Goal: Use online tool/utility: Use online tool/utility

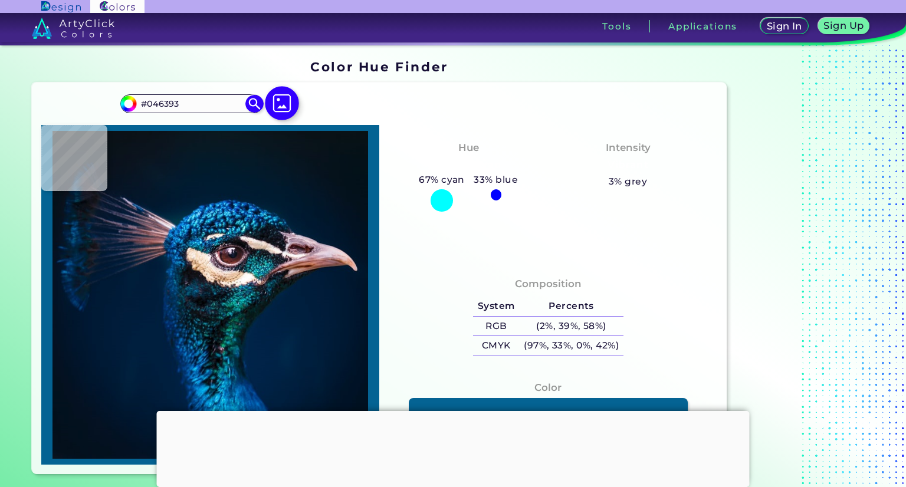
click at [283, 103] on img at bounding box center [282, 103] width 34 height 34
click at [0, 0] on input "file" at bounding box center [0, 0] width 0 height 0
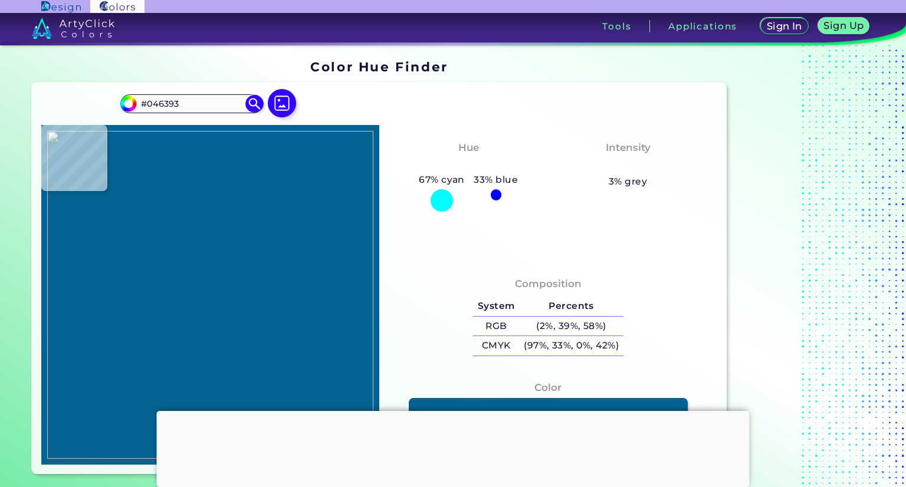
type input "#899da4"
type input "#899DA4"
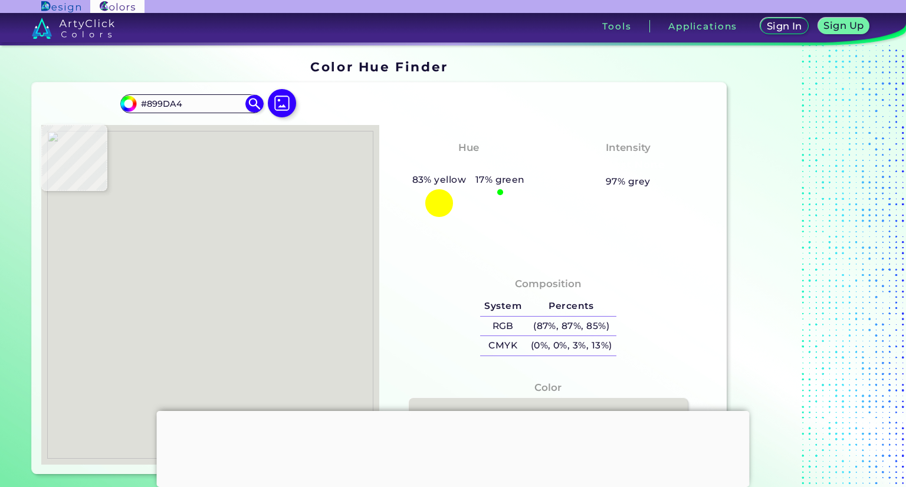
type input "#dedfd9"
type input "#DEDFD9"
type input "#d5d6d0"
type input "#D5D6D0"
type input "#d4d7d0"
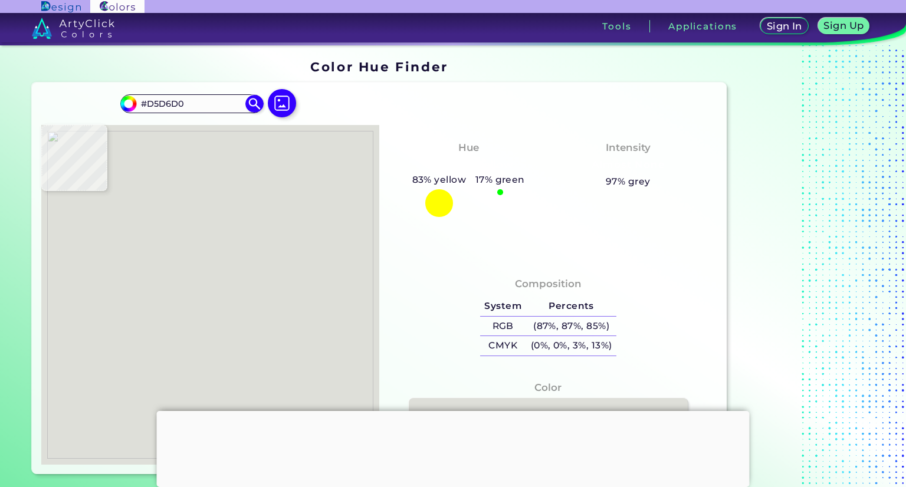
type input "#D4D7D0"
type input "#d2d2d0"
type input "#D2D2D0"
type input "#d9dad4"
type input "#D9DAD4"
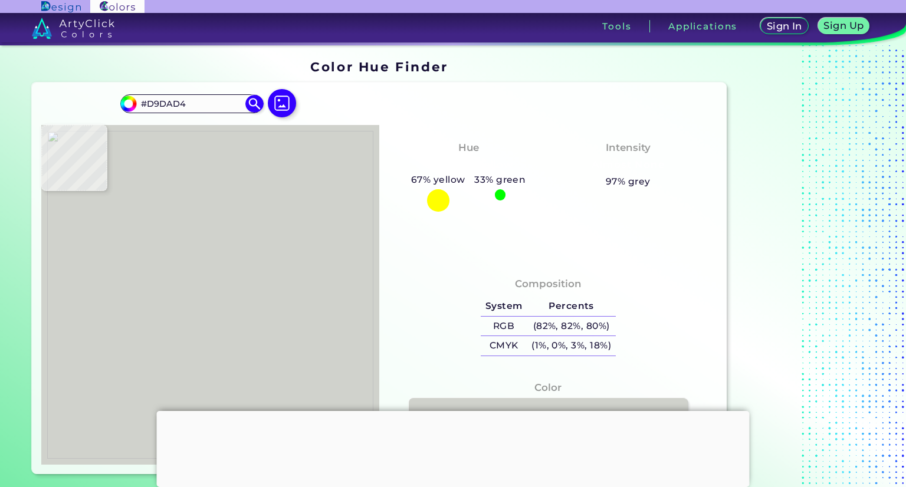
type input "#d0d2cc"
type input "#D0D2CC"
type input "#cbcbc9"
type input "#CBCBC9"
type input "#c9cbc6"
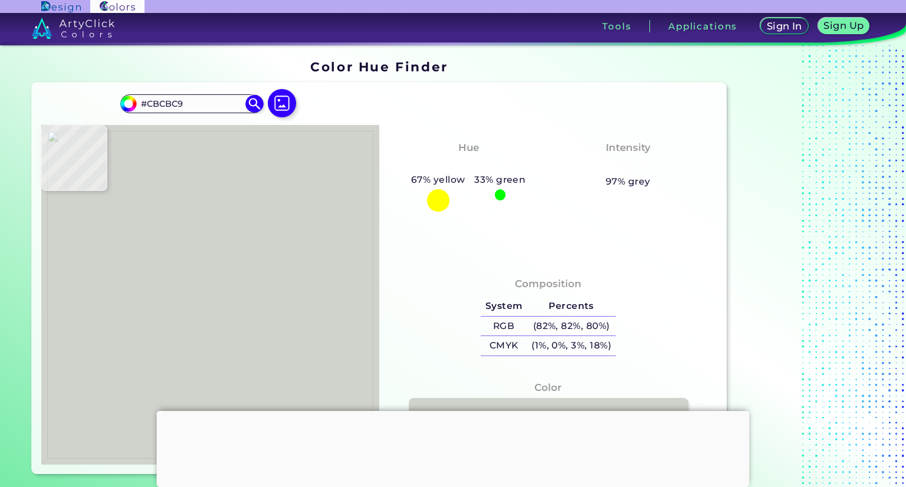
type input "#C9CBC6"
type input "#c4c6c1"
type input "#C4C6C1"
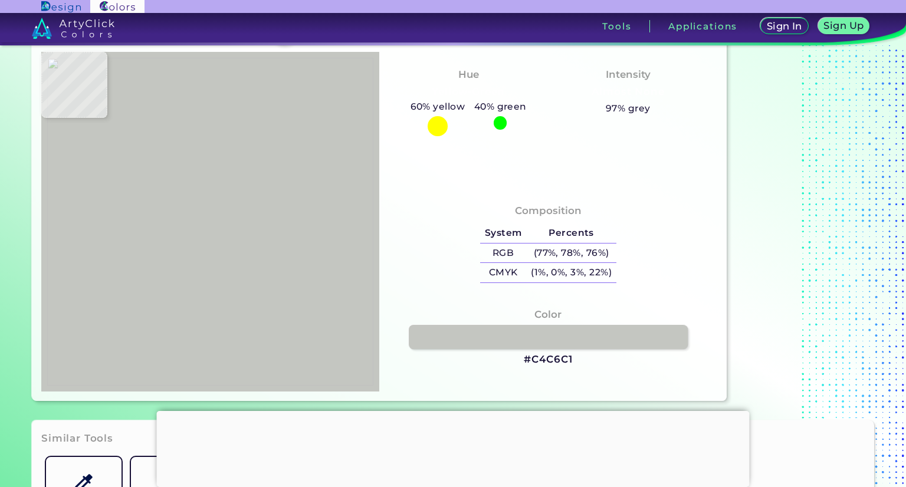
scroll to position [73, 0]
type input "#877b32"
type input "#877B32"
type input "#555011"
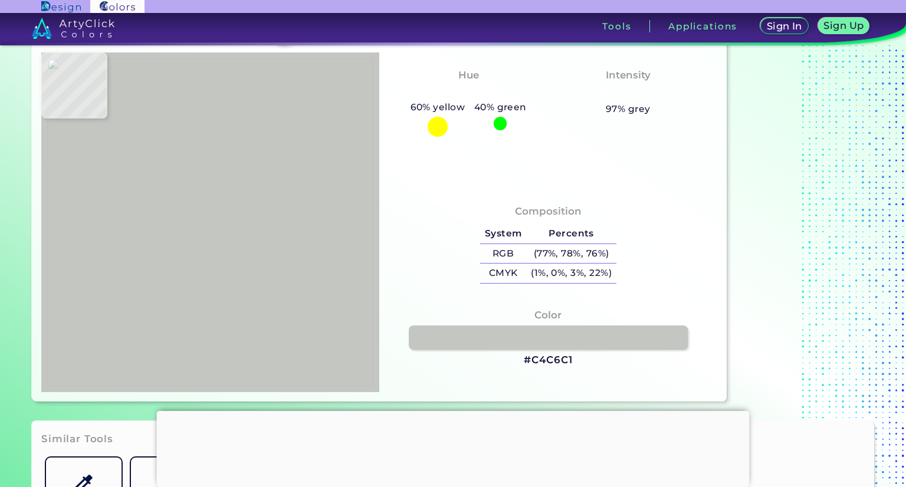
type input "#645d0b"
type input "#645D0B"
type input "#7f791c"
type input "#7F791C"
type input "#81750f"
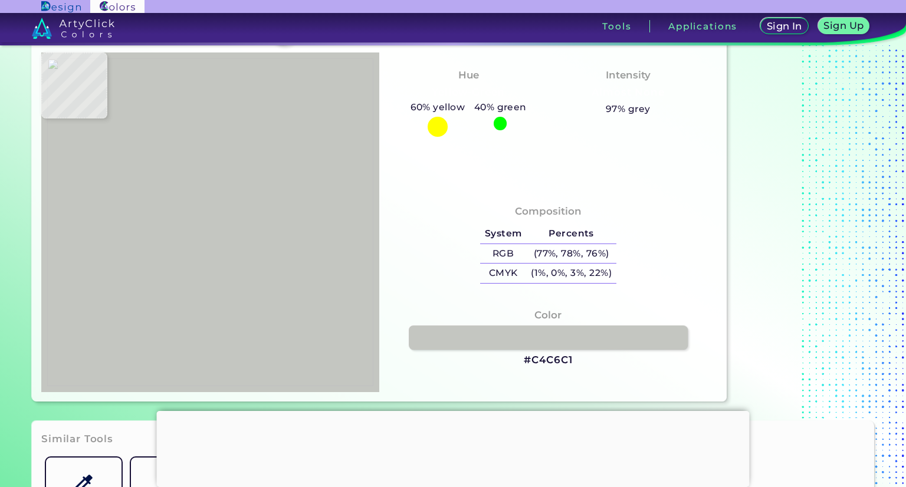
type input "#81750F"
type input "#79700a"
type input "#79700A"
type input "#7d7715"
type input "#7D7715"
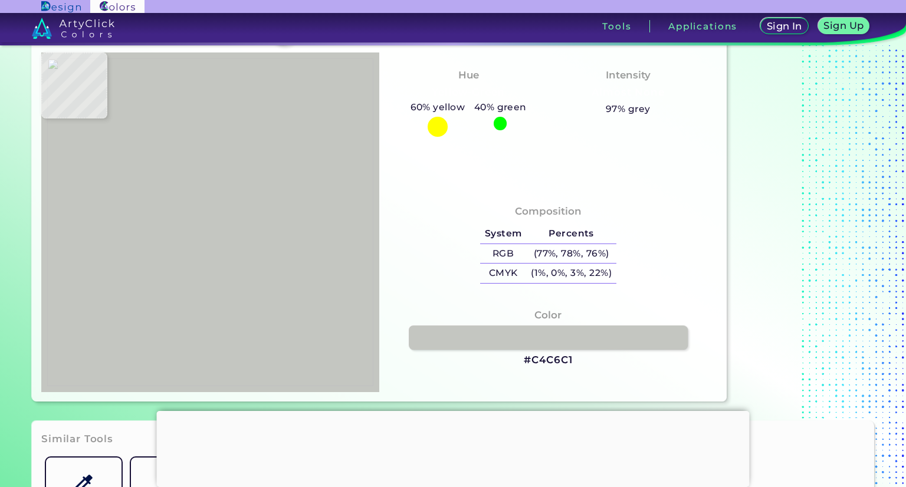
type input "#6c631f"
type input "#6C631F"
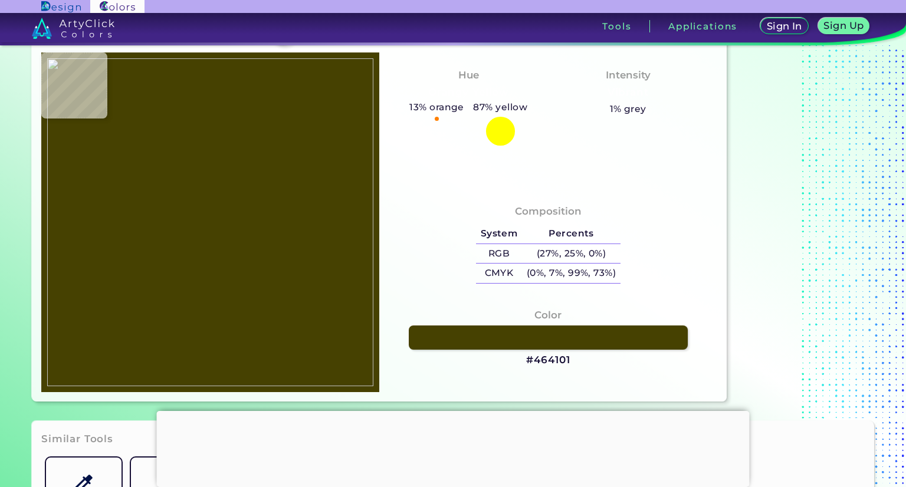
type input "#464101"
type input "#877f24"
type input "#877F24"
type input "#716c09"
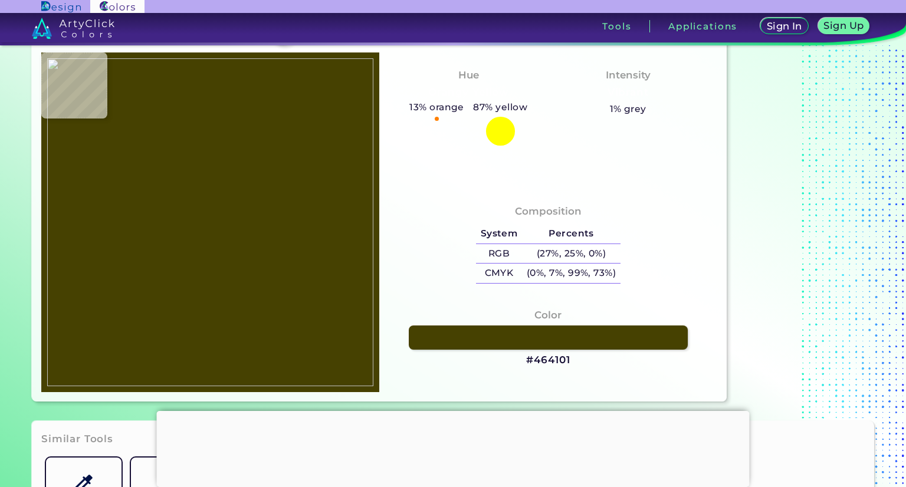
type input "#716C09"
type input "#726b0f"
type input "#726B0F"
type input "#736607"
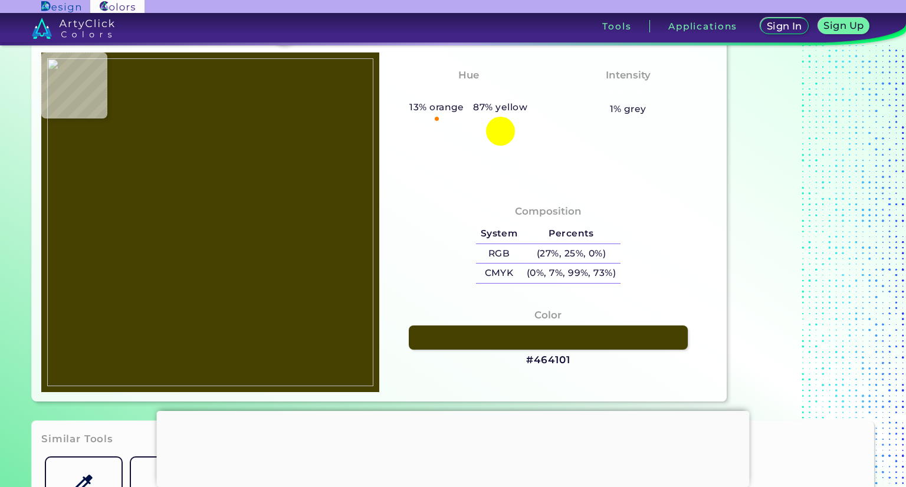
type input "#7a7300"
type input "#7A7300"
type input "#7f7700"
type input "#7F7700"
type input "#555108"
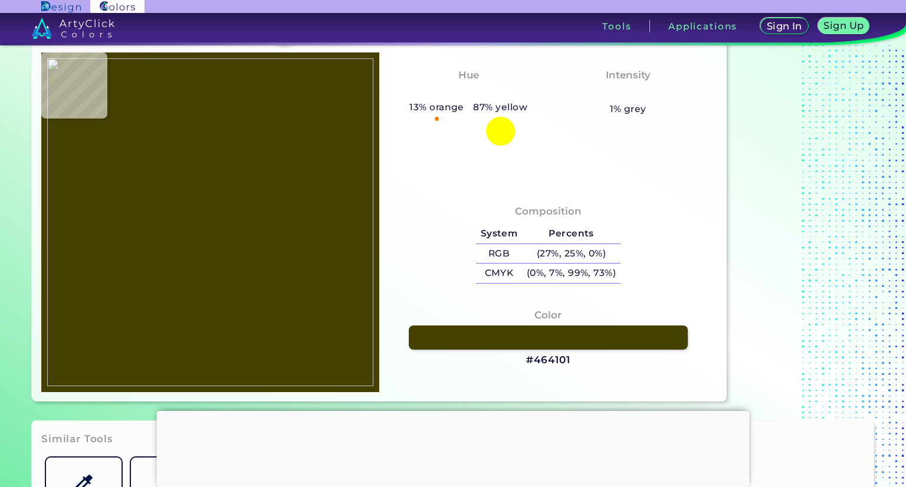
type input "#555108"
type input "#645f00"
type input "#645F00"
type input "#635b0a"
type input "#635B0A"
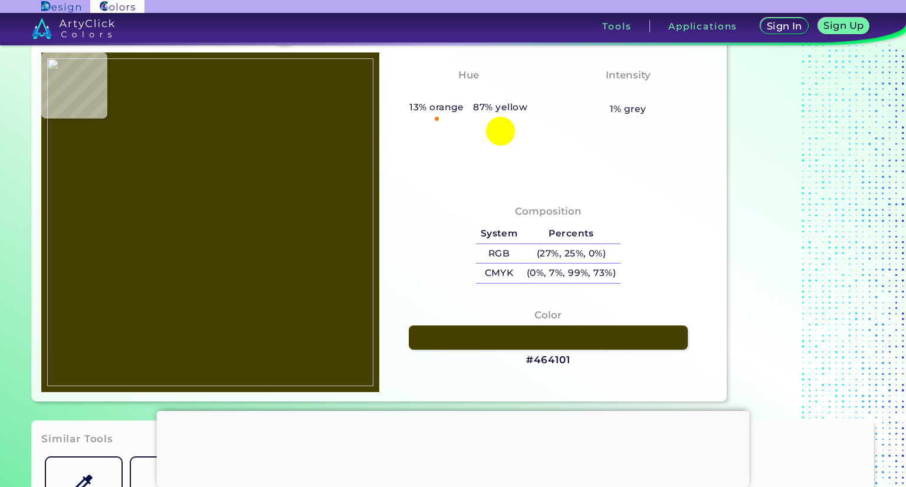
type input "#716a0e"
type input "#716A0E"
type input "#716813"
type input "#77701e"
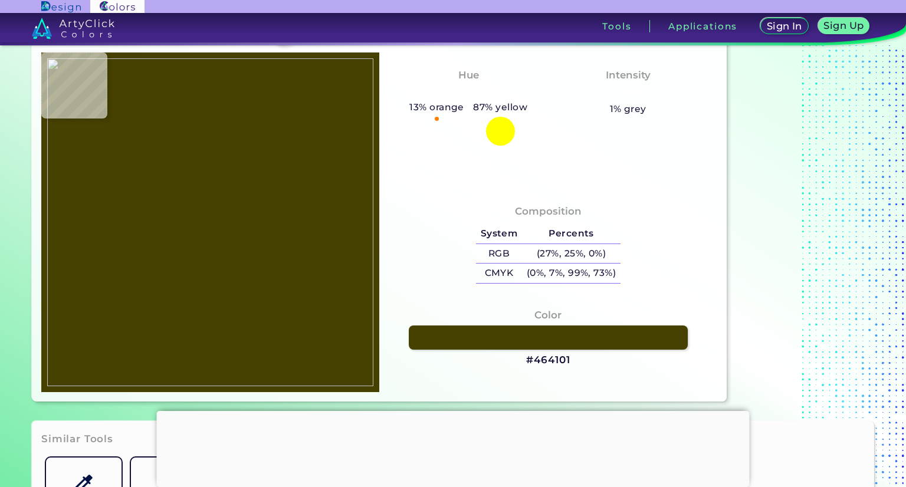
type input "#77701E"
type input "#746608"
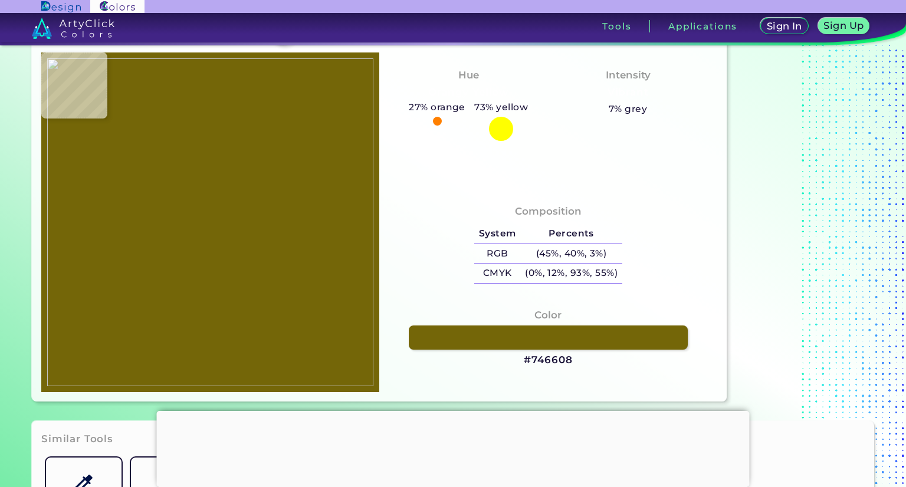
type input "#7a710a"
type input "#7A710A"
type input "#443f01"
type input "#443F01"
type input "#4b4205"
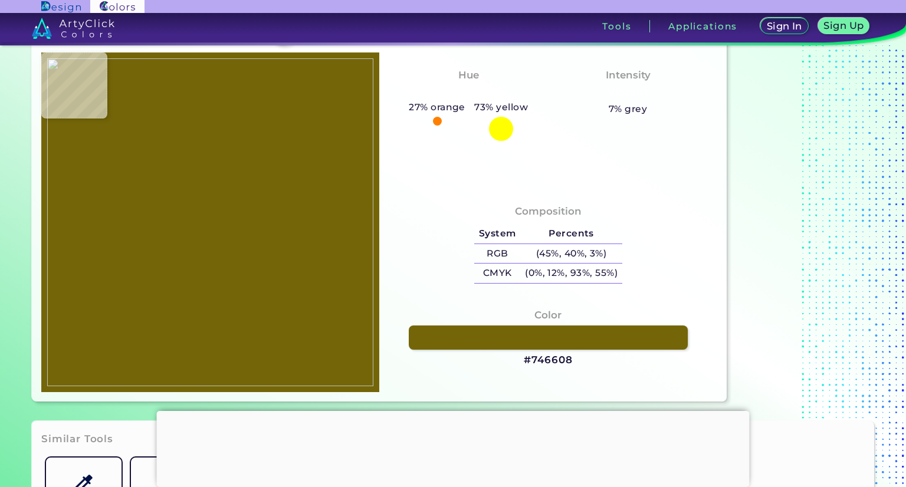
type input "#4B4205"
type input "#655f09"
type input "#655F09"
type input "#645b0e"
type input "#645B0E"
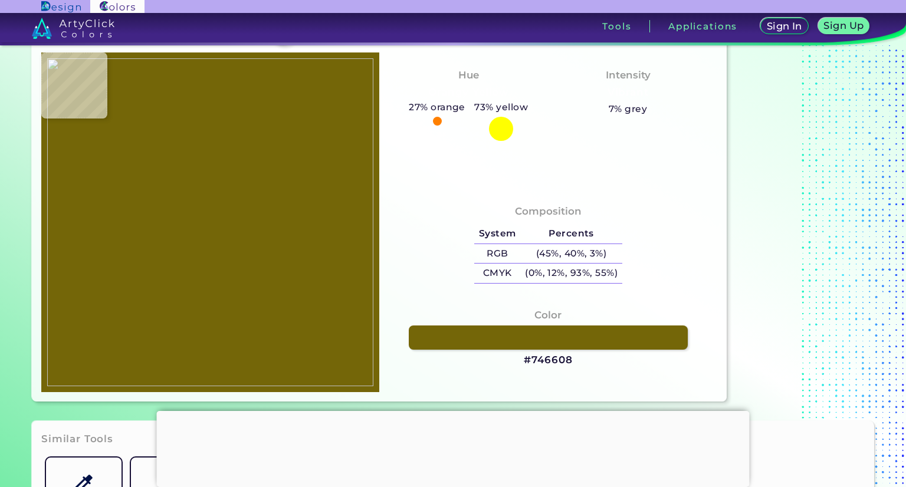
type input "#615c07"
type input "#615C07"
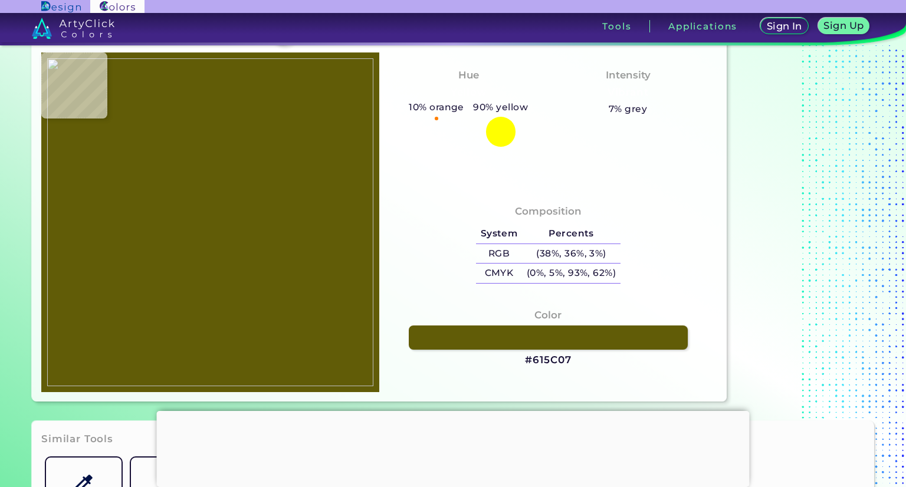
type input "#746e03"
type input "#746E03"
type input "#565100"
type input "#7a7205"
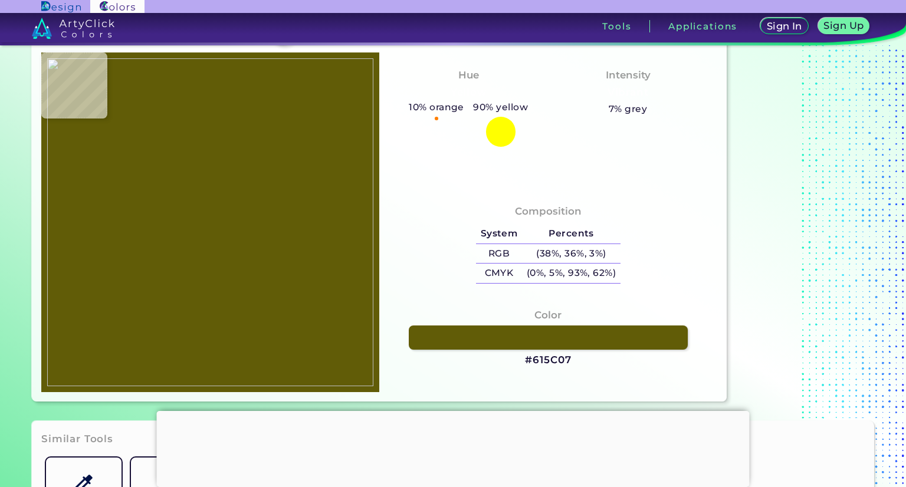
type input "#7A7205"
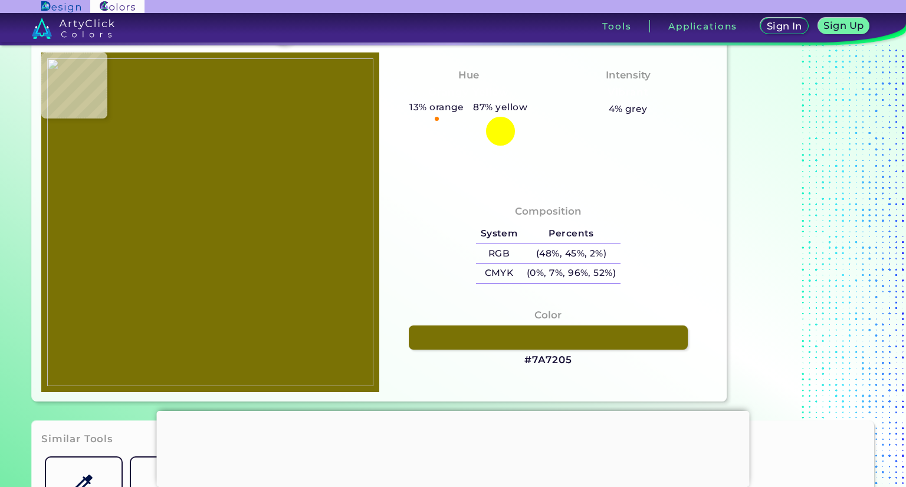
type input "#847e28"
type input "#847E28"
type input "#7a7614"
type input "#7A7614"
type input "#645c10"
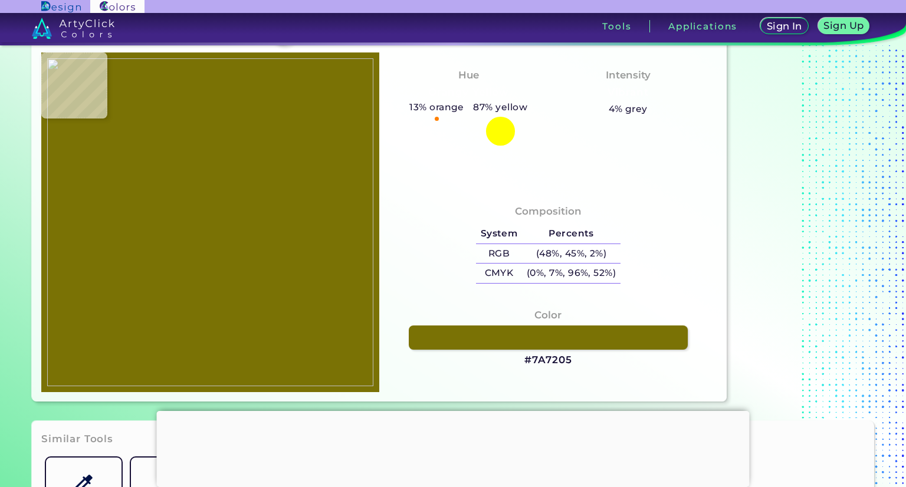
type input "#645C10"
type input "#797101"
type input "#7c7204"
type input "#7C7204"
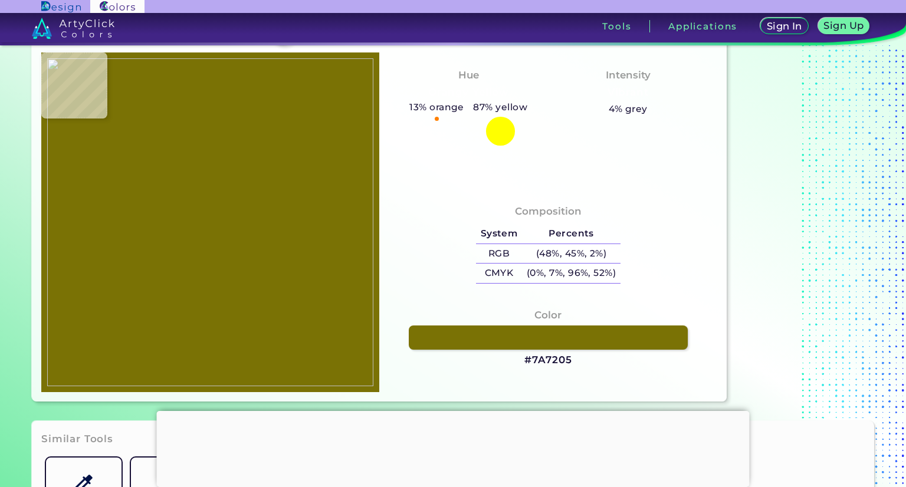
type input "#676009"
type input "#726f01"
type input "#726F01"
type input "#3e360f"
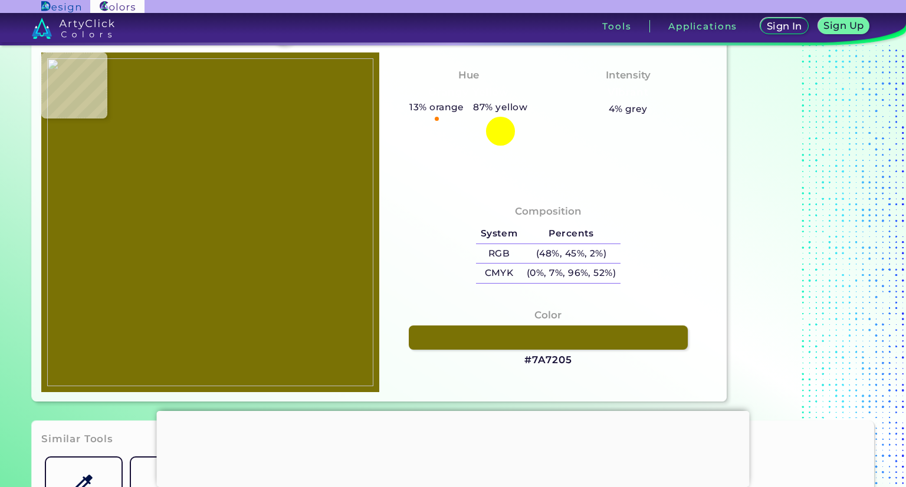
type input "#3E360F"
type input "#6f6c05"
type input "#6F6C05"
type input "#7a7403"
type input "#7A7403"
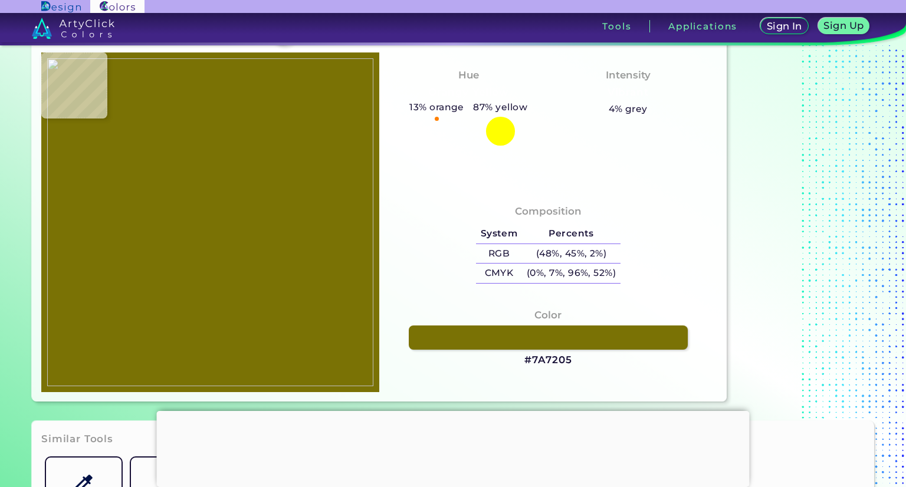
type input "#756b03"
type input "#756B03"
type input "#645c00"
type input "#645C00"
type input "#867e01"
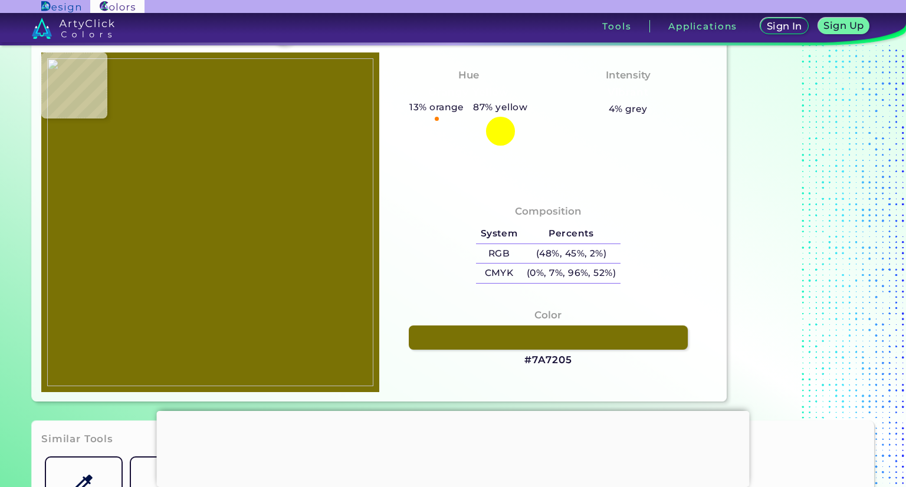
type input "#867E01"
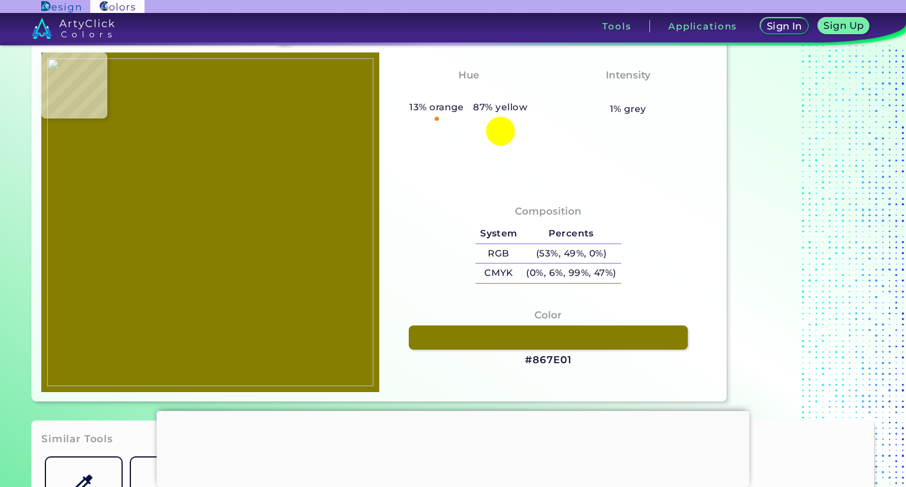
type input "#898107"
type input "#918905"
type input "#867d03"
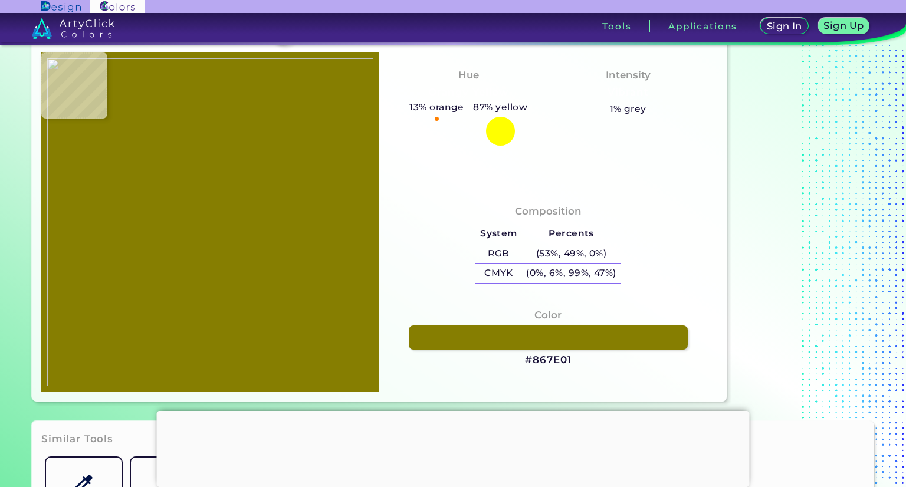
type input "#867D03"
type input "#a3941d"
type input "#A3941D"
type input "#878100"
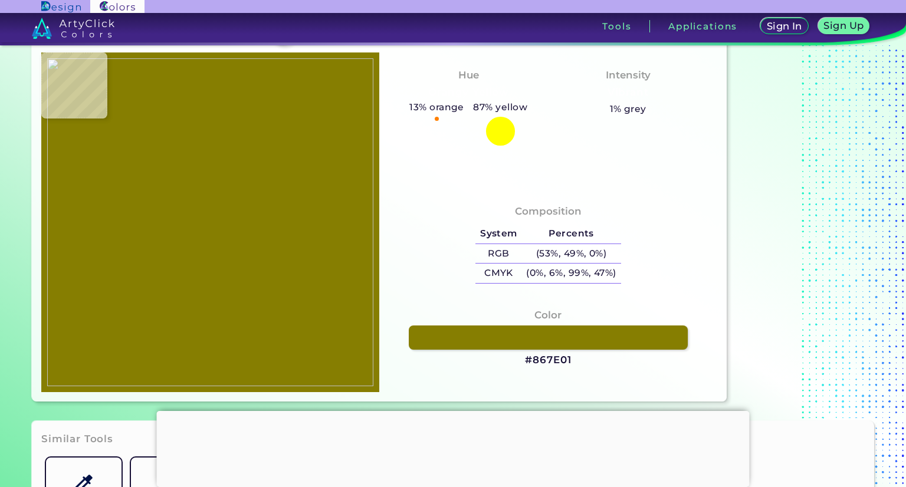
type input "#837908"
type input "#8e8505"
type input "#8E8505"
type input "#90870a"
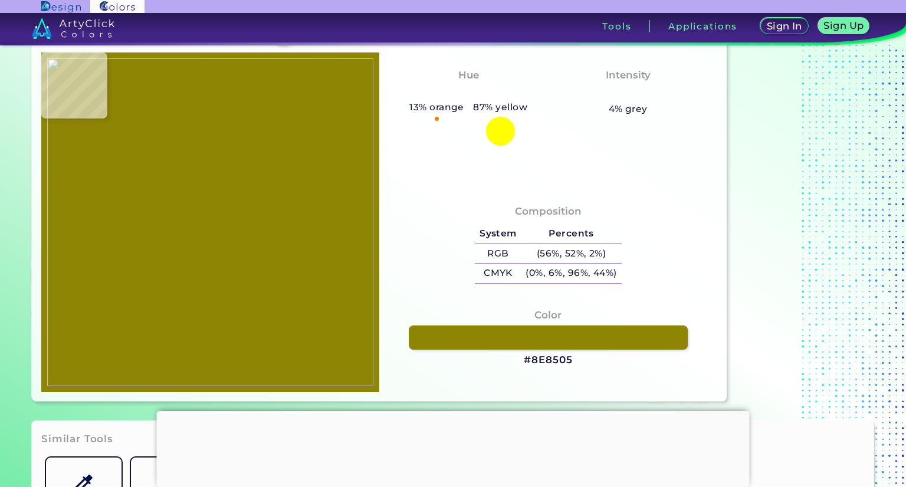
type input "#90870A"
type input "#898000"
type input "#968e12"
type input "#968E12"
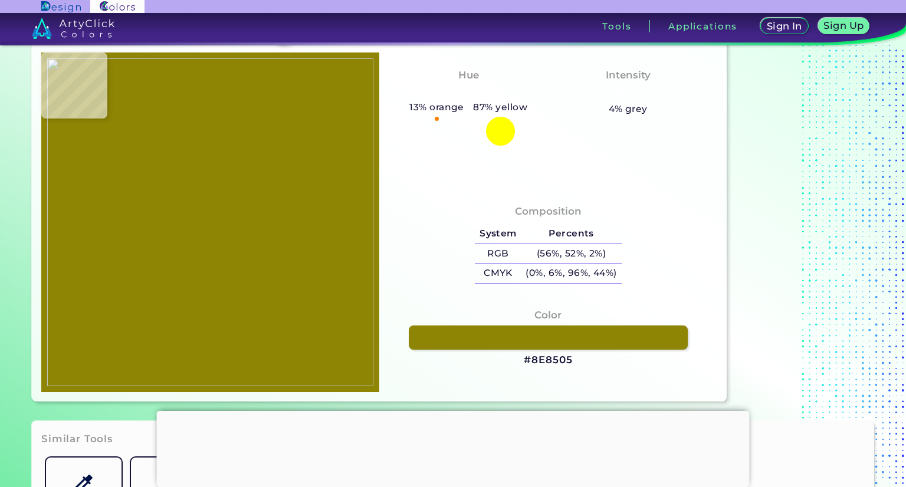
type input "#9b910d"
type input "#9B910D"
type input "#847b06"
type input "#847B06"
type input "#706804"
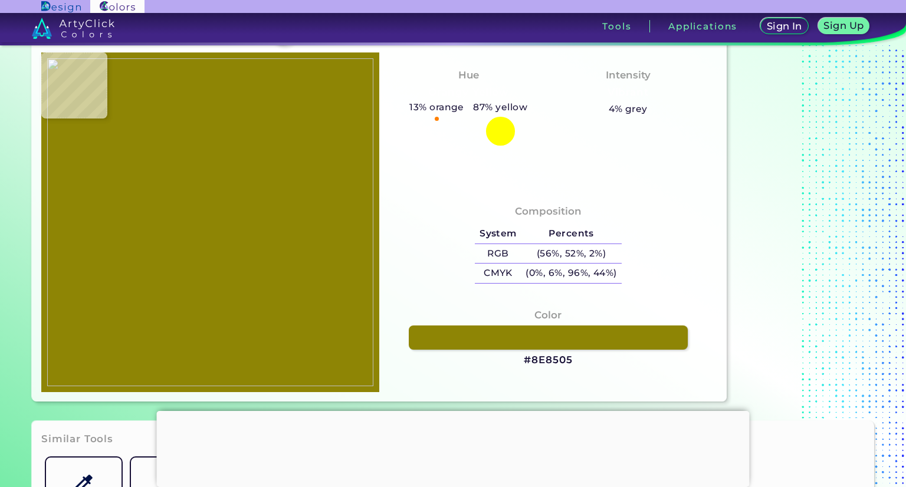
type input "#706804"
type input "#867c01"
type input "#867C01"
type input "#988d11"
type input "#988D11"
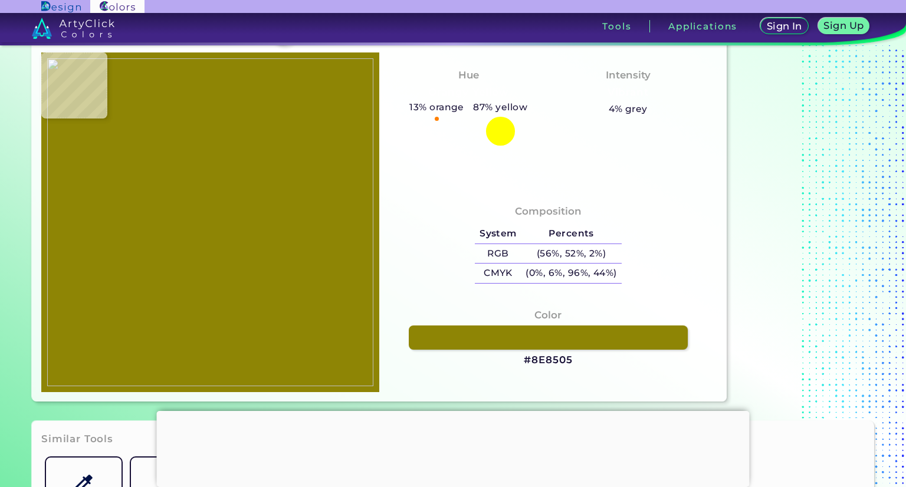
type input "#796f02"
type input "#796F02"
type input "#666201"
type input "#877e00"
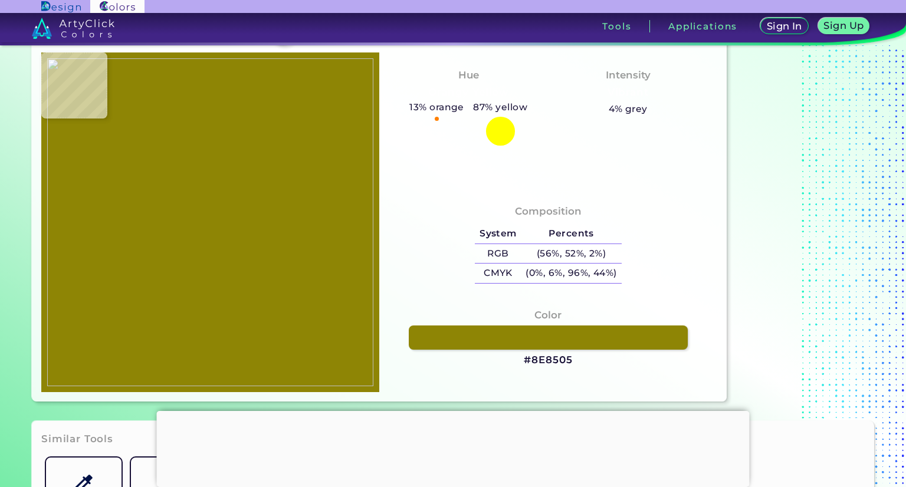
type input "#877E00"
type input "#a3950e"
type input "#A3950E"
type input "#7e7308"
type input "#7E7308"
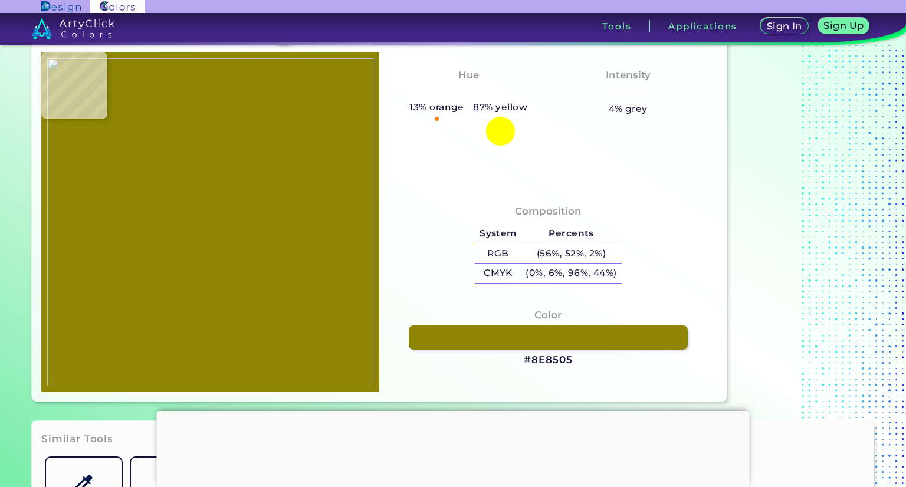
type input "#656000"
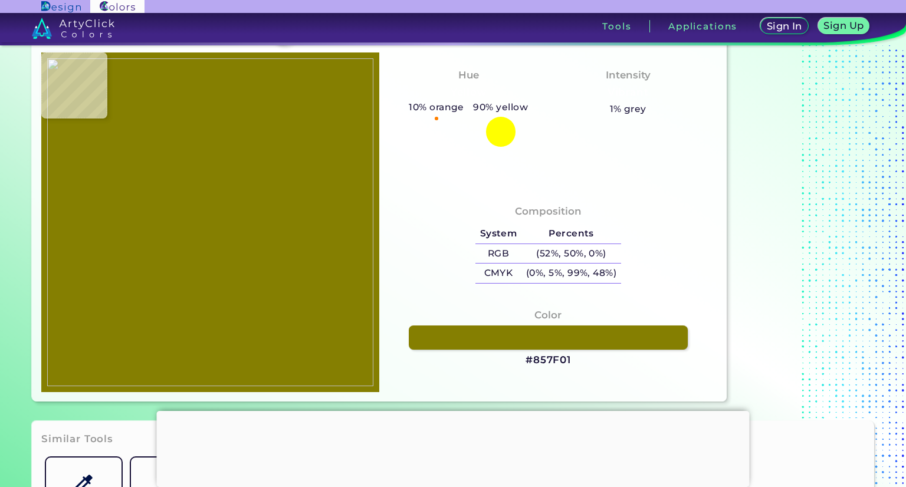
type input "#857f01"
type input "#857F01"
type input "#766f03"
type input "#766F03"
type input "#595206"
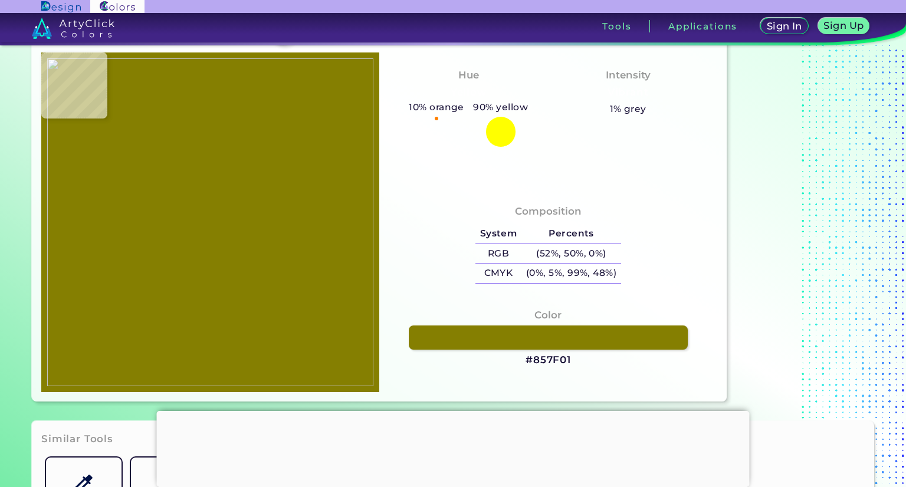
type input "#595206"
type input "#39360e"
type input "#39360E"
type input "#5f5a01"
type input "#5F5A01"
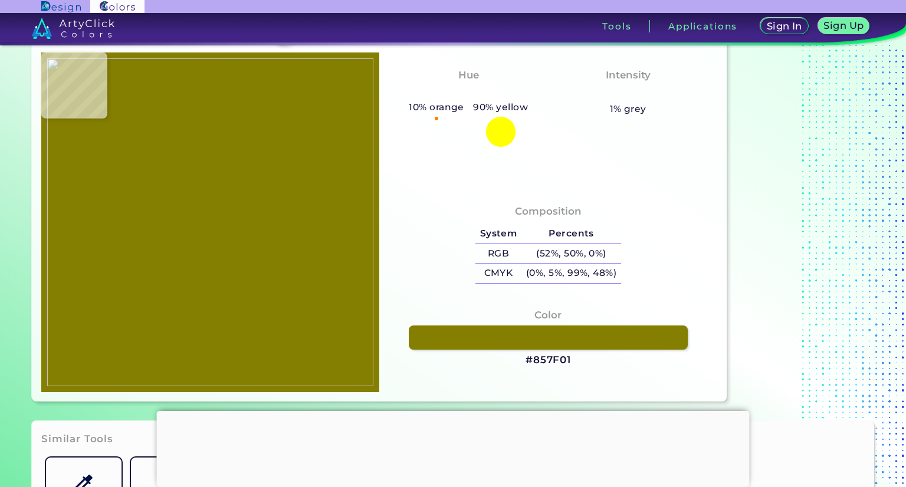
type input "#534f11"
type input "#534F11"
type input "#797503"
type input "#56540f"
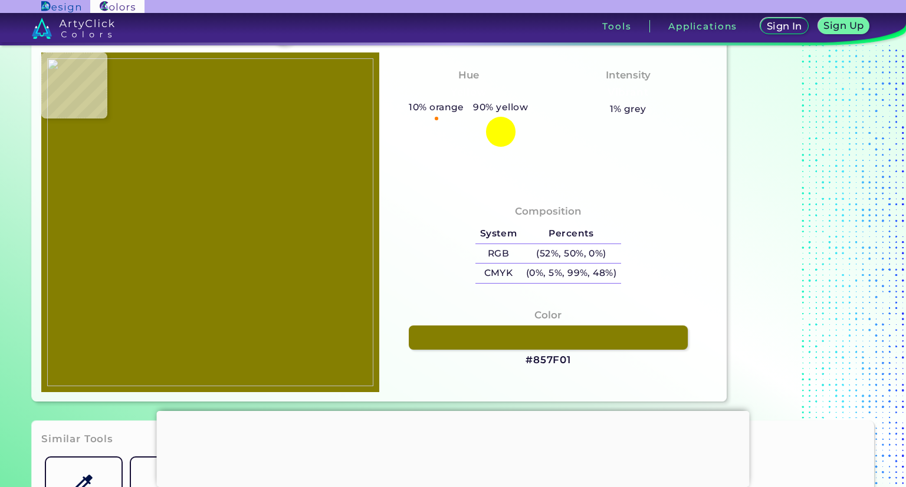
type input "#56540F"
type input "#5e5800"
type input "#5E5800"
type input "#564f04"
type input "#564F04"
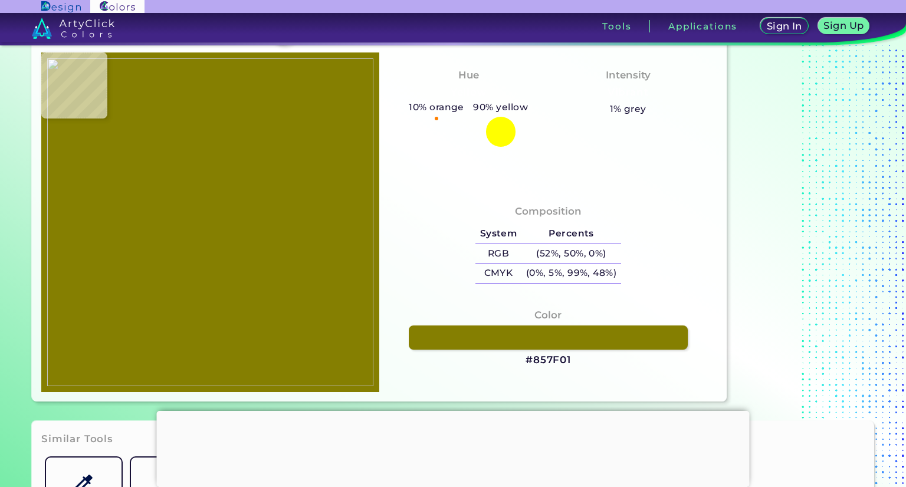
type input "#696a02"
type input "#696A02"
type input "#2b2d0c"
type input "#2B2D0C"
type input "#574e06"
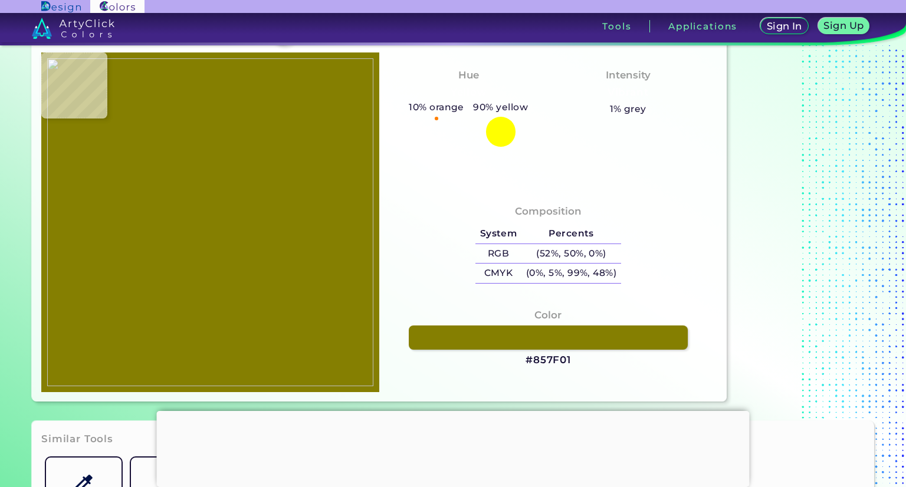
type input "#574E06"
type input "#887d01"
type input "#887D01"
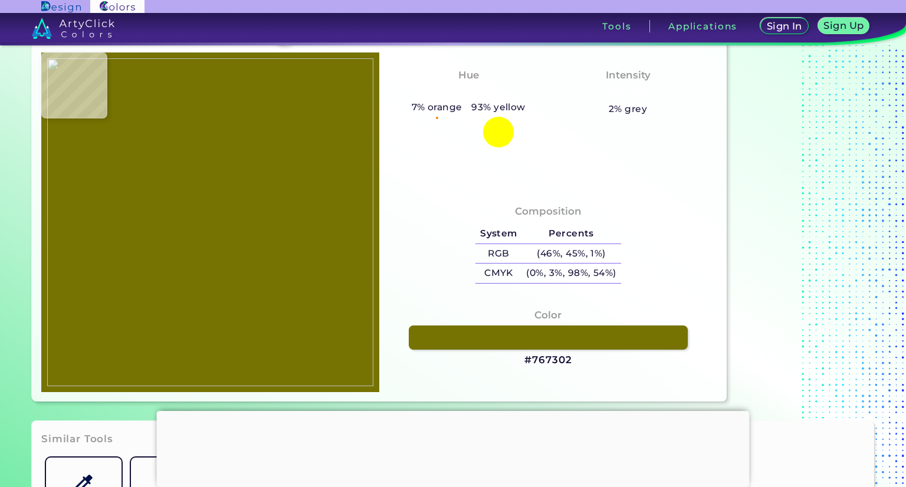
type input "#767302"
type input "#767112"
type input "#8d8732"
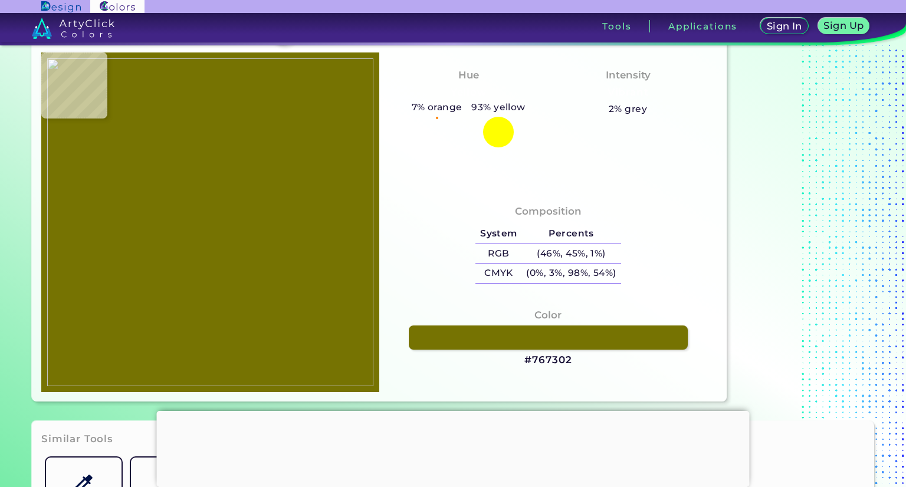
type input "#8D8732"
type input "#4b4707"
type input "#4B4707"
type input "#5b5500"
type input "#5B5500"
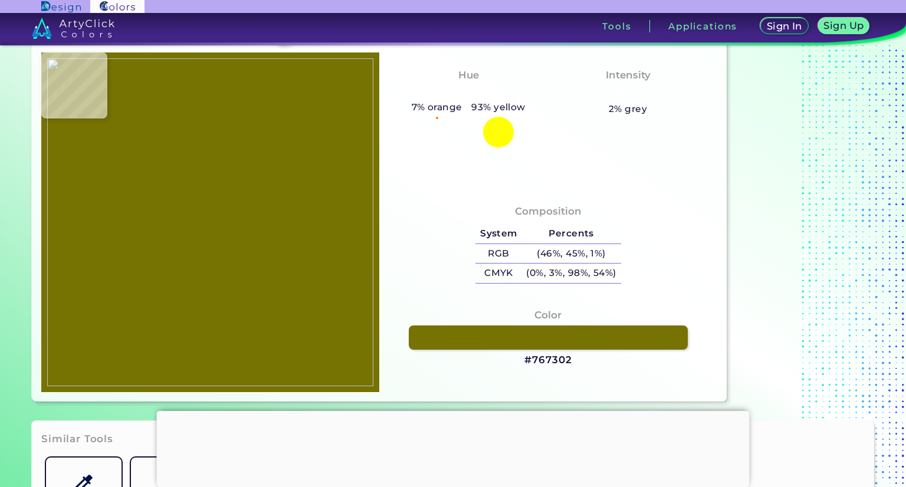
type input "#2b2c10"
type input "#2B2C10"
type input "#5b5409"
type input "#5B5409"
type input "#4d4b07"
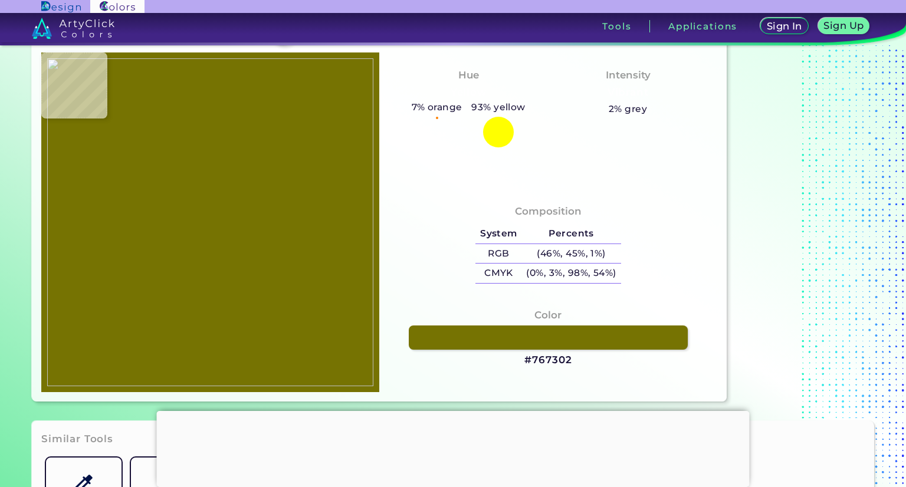
type input "#4D4B07"
type input "#535107"
type input "#5d570b"
type input "#5D570B"
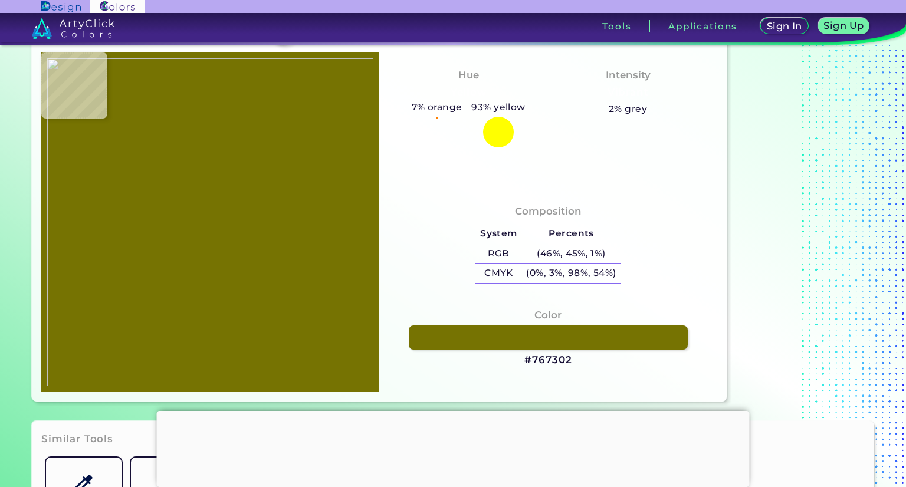
type input "#706b03"
type input "#706B03"
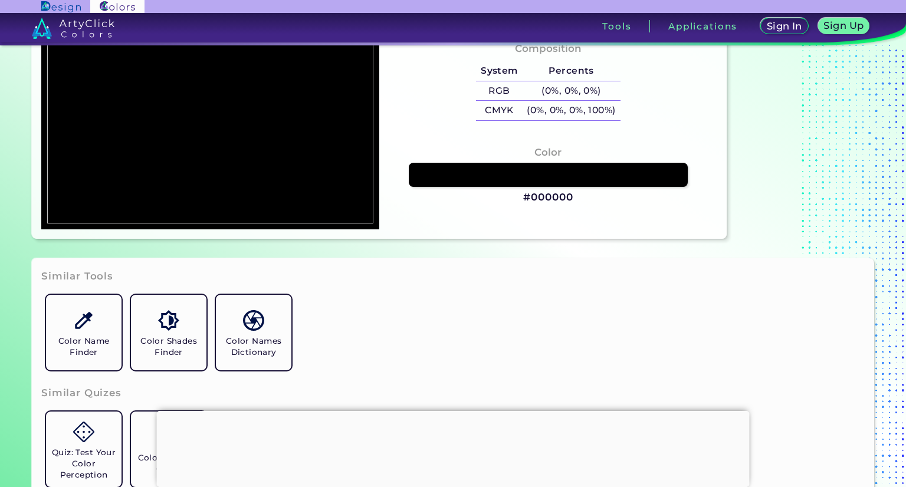
scroll to position [229, 0]
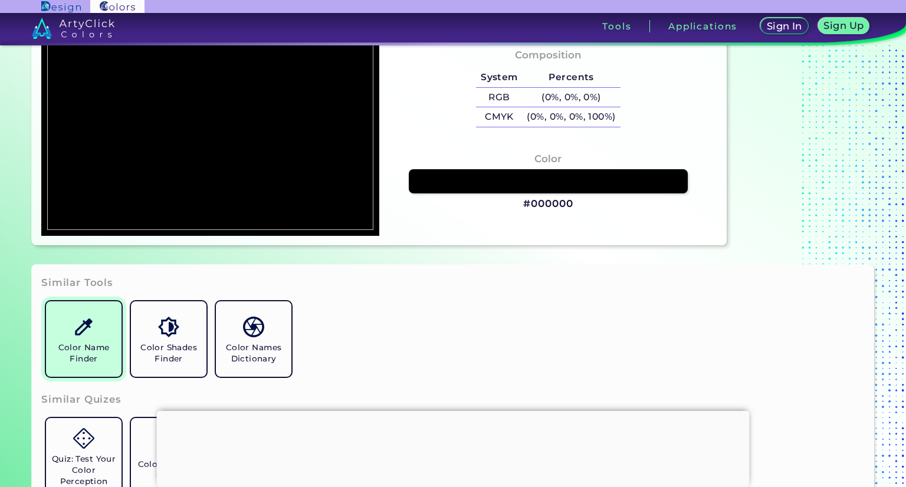
click at [90, 343] on h5 "Color Name Finder" at bounding box center [84, 353] width 66 height 22
